Goal: Task Accomplishment & Management: Manage account settings

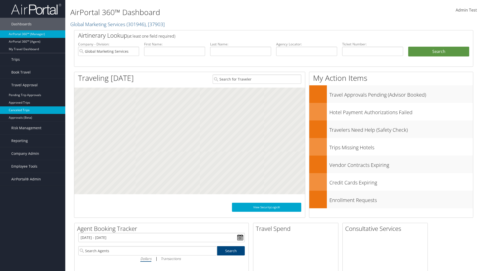
click at [33, 110] on link "Canceled Trips" at bounding box center [32, 110] width 65 height 8
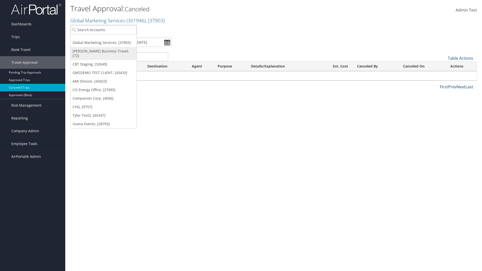
click at [103, 51] on link "[PERSON_NAME] Business Travel, [72]" at bounding box center [104, 53] width 66 height 13
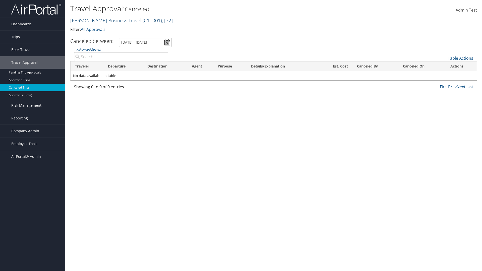
click at [103, 20] on link "Christopherson Business Travel ( C10001 ) , [ 72 ]" at bounding box center [121, 20] width 102 height 7
click at [0, 0] on link "CBT Staging, [32649]" at bounding box center [0, 0] width 0 height 0
click at [94, 29] on link "All Approvals" at bounding box center [93, 30] width 25 height 6
click at [0, 0] on link "My Approvals" at bounding box center [0, 0] width 0 height 0
click at [87, 66] on th "Traveler" at bounding box center [87, 66] width 33 height 10
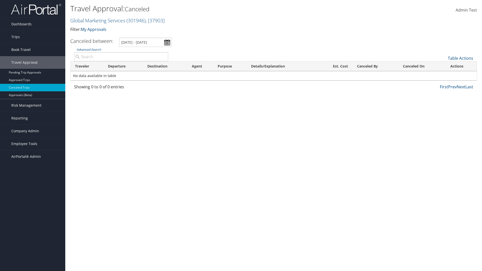
click at [87, 66] on th "Traveler" at bounding box center [87, 66] width 33 height 10
click at [165, 66] on th "Destination" at bounding box center [165, 66] width 44 height 10
click at [123, 66] on th "Departure" at bounding box center [123, 66] width 40 height 10
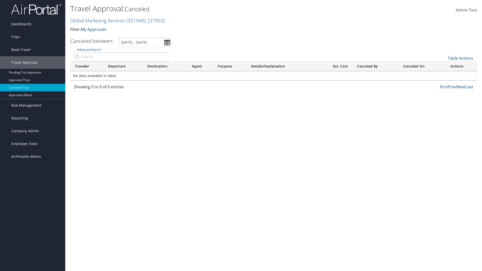
click at [335, 66] on th "Est. Cost" at bounding box center [335, 66] width 35 height 10
click at [375, 66] on th "Canceled By" at bounding box center [375, 66] width 46 height 10
click at [422, 66] on th "Canceled On" at bounding box center [421, 66] width 47 height 10
